Goal: Navigation & Orientation: Find specific page/section

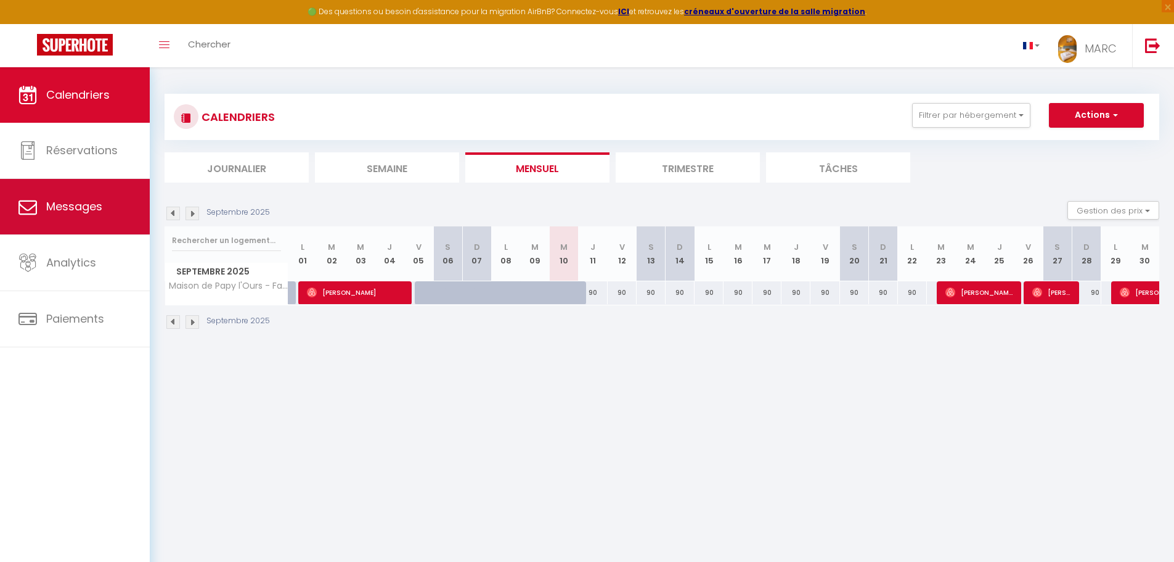
click at [51, 211] on span "Messages" at bounding box center [74, 206] width 56 height 15
select select "message"
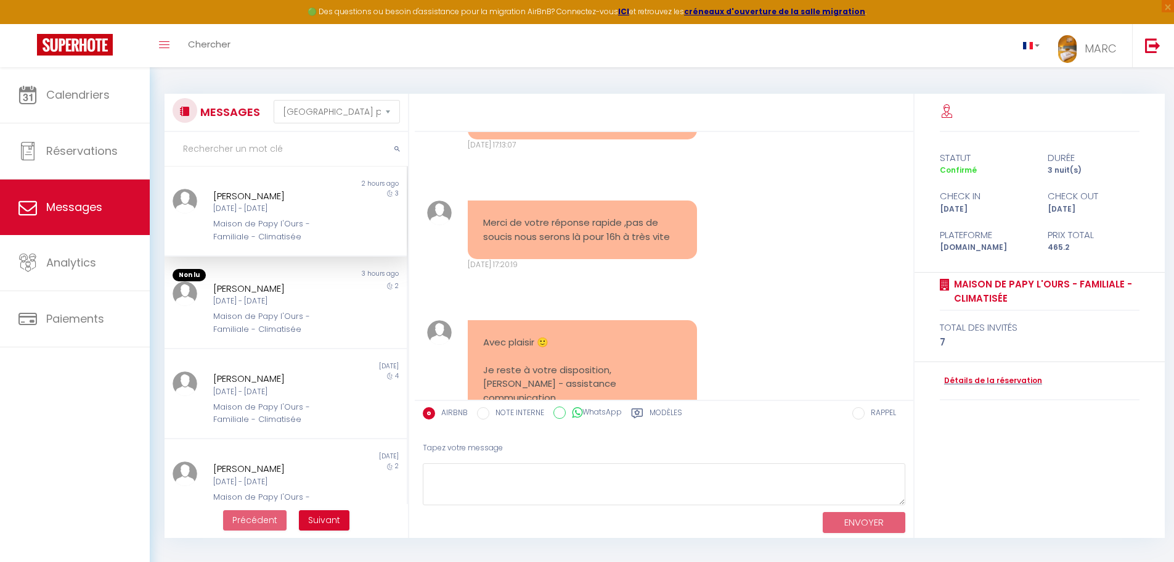
scroll to position [62, 0]
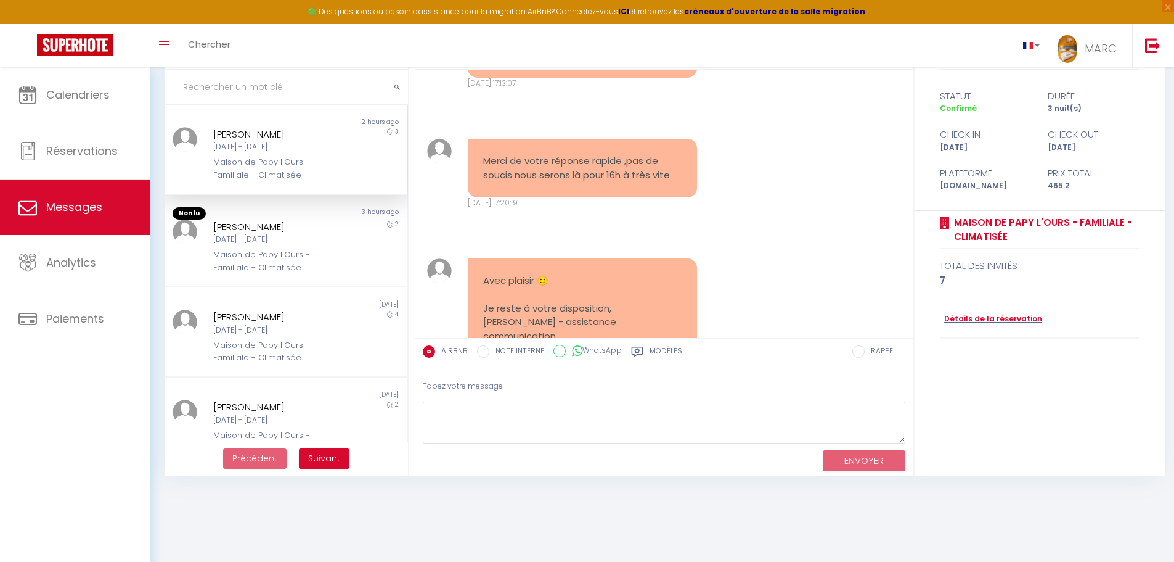
click at [237, 158] on div "Maison de Papy l'Ours - Familiale - Climatisée" at bounding box center [275, 168] width 125 height 25
click at [228, 247] on div "[PERSON_NAME] [DATE] - [DATE] Maison de Papy l'Ours - Familiale - Climatisée" at bounding box center [275, 246] width 141 height 54
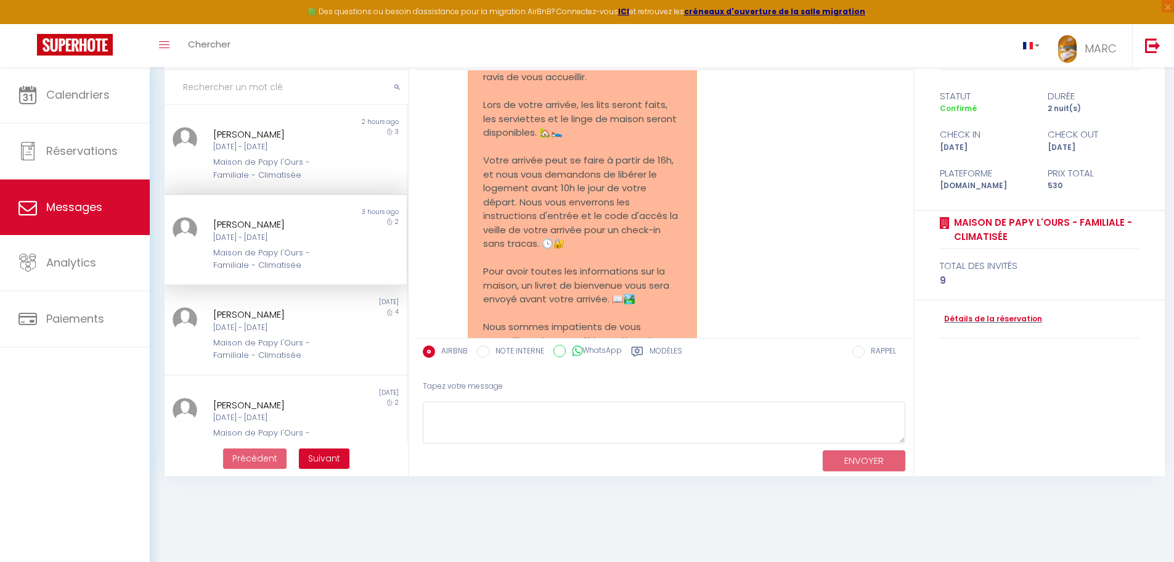
scroll to position [1470, 0]
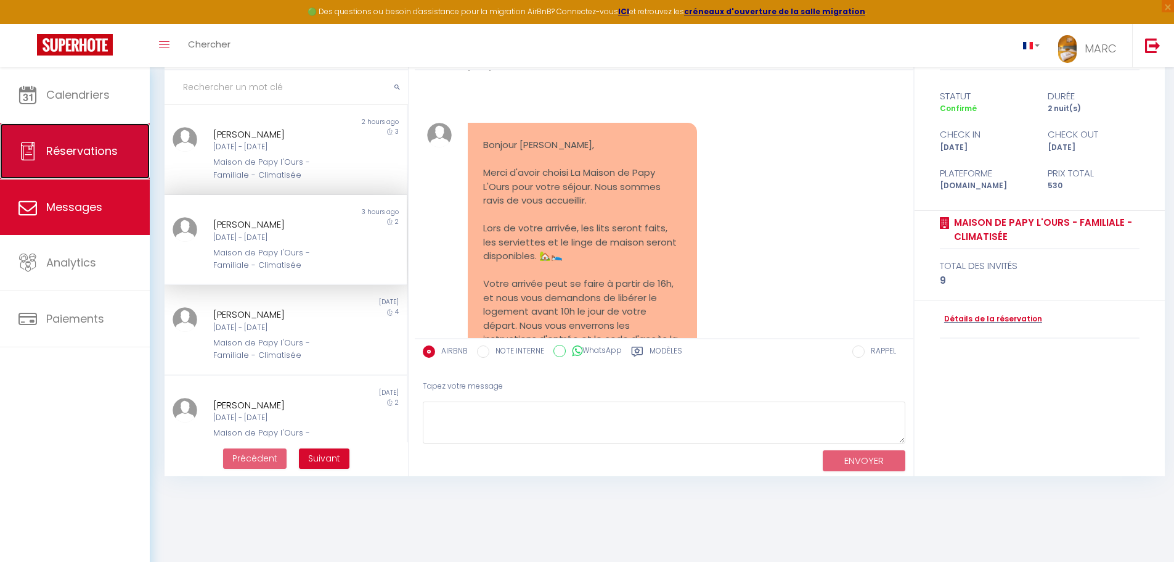
click at [71, 149] on span "Réservations" at bounding box center [82, 150] width 72 height 15
select select "not_cancelled"
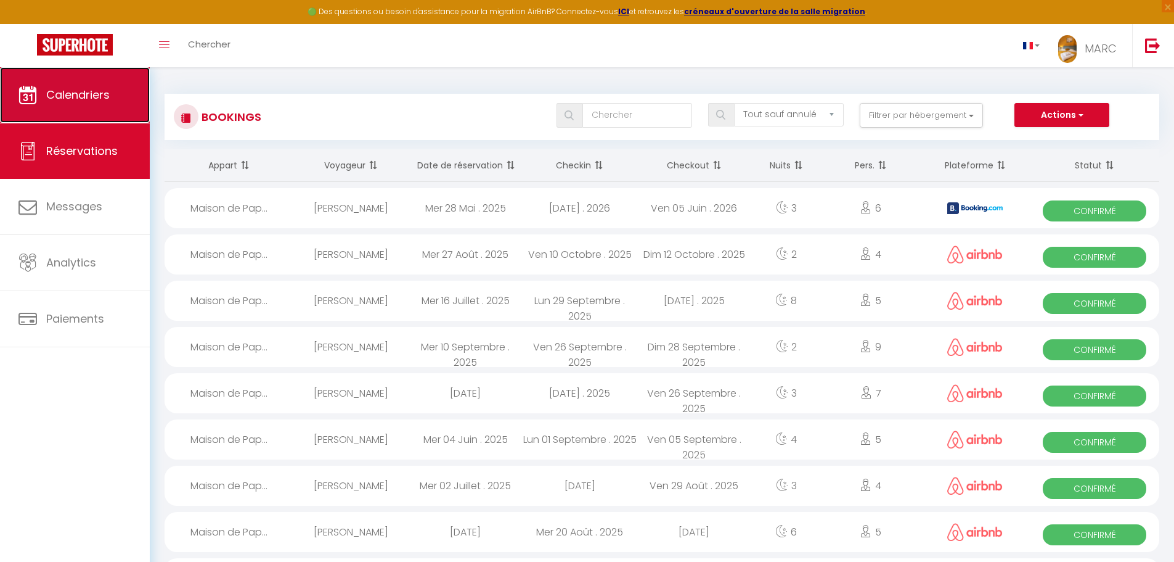
click at [97, 93] on span "Calendriers" at bounding box center [77, 94] width 63 height 15
